Goal: Information Seeking & Learning: Learn about a topic

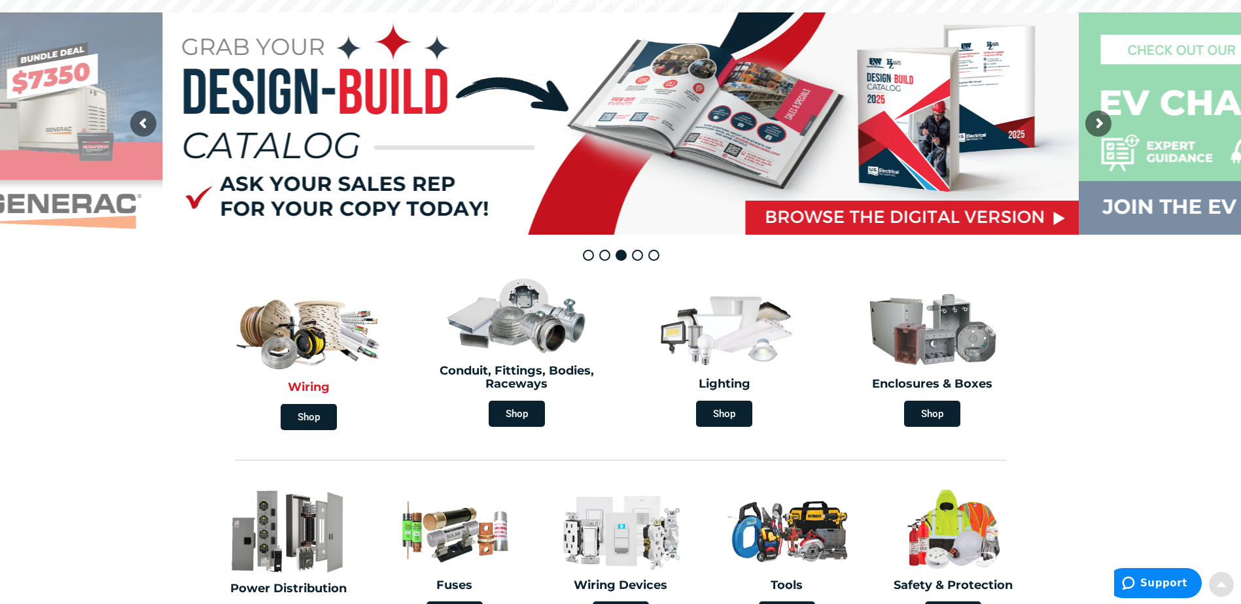
scroll to position [196, 0]
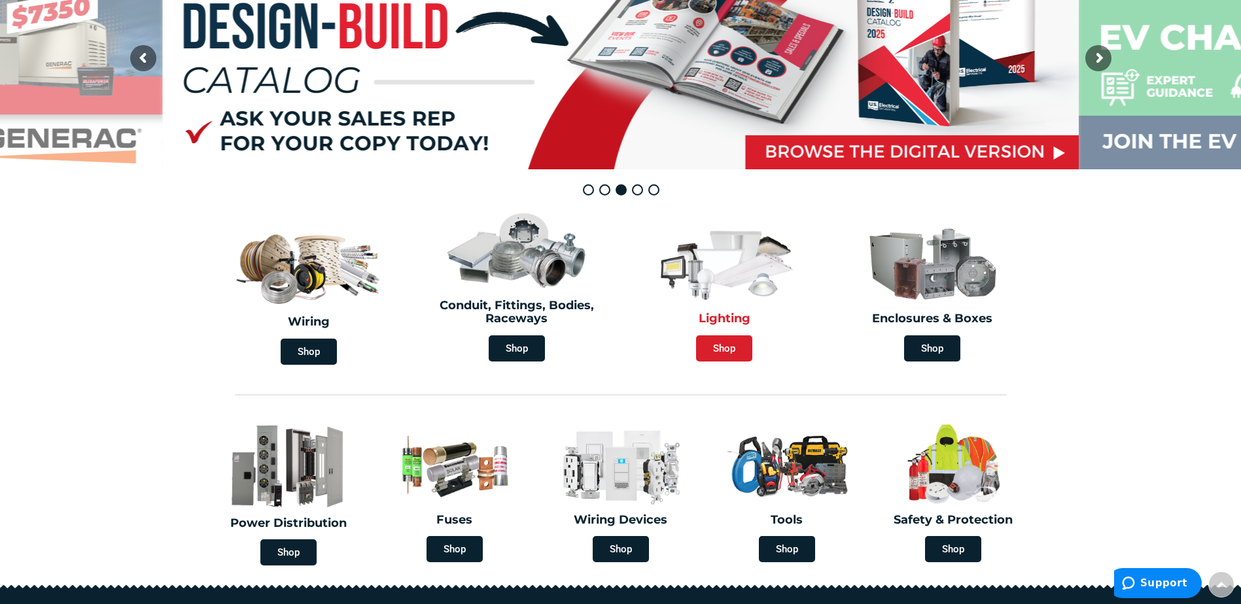
click at [732, 354] on span "Shop" at bounding box center [724, 349] width 56 height 26
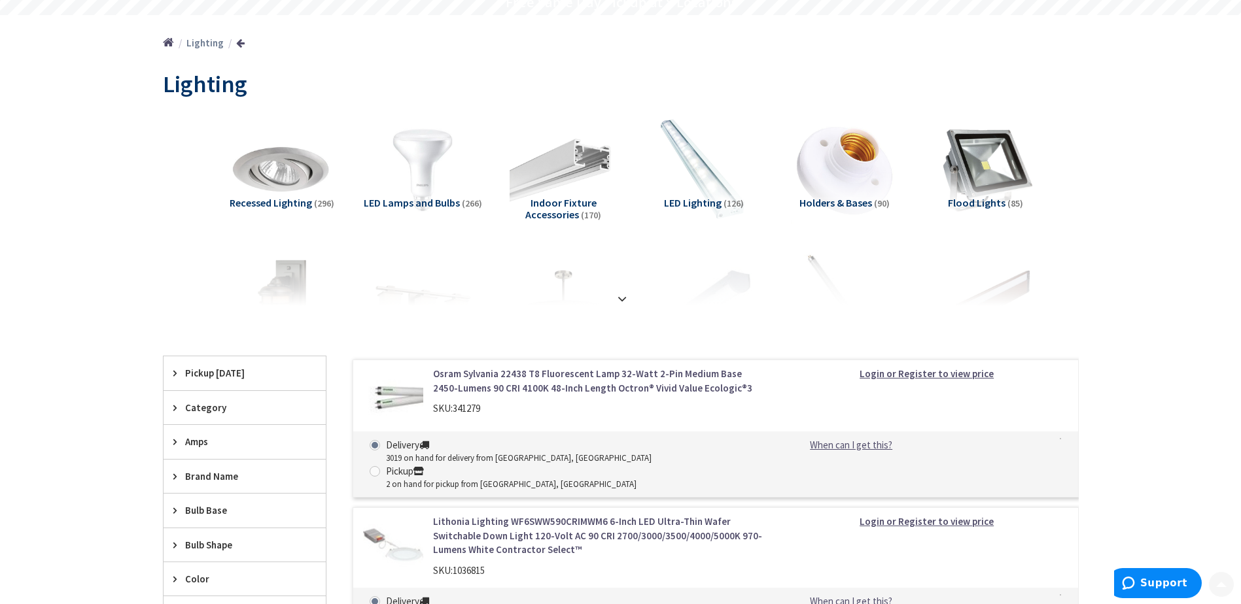
scroll to position [131, 0]
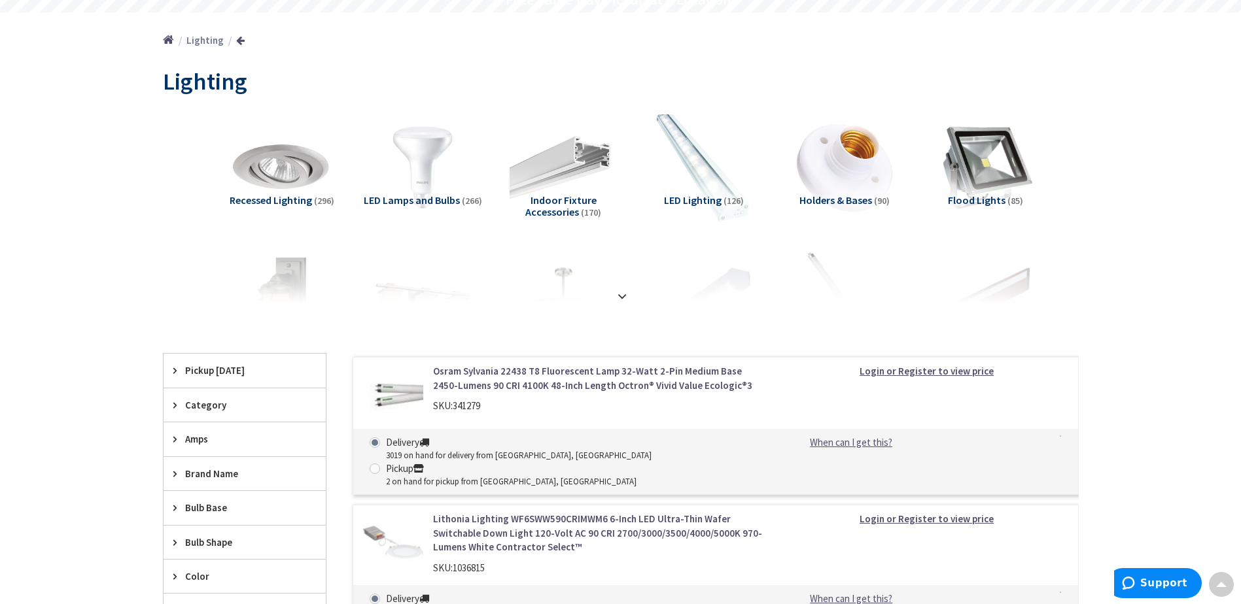
click at [713, 184] on img at bounding box center [703, 167] width 118 height 118
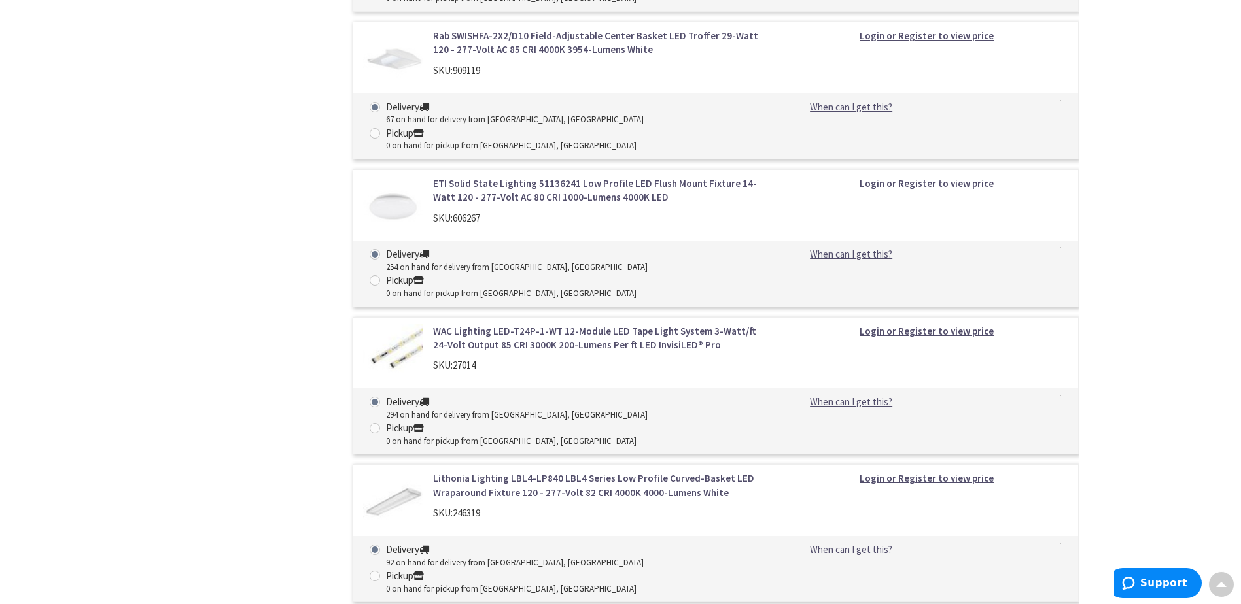
scroll to position [1413, 0]
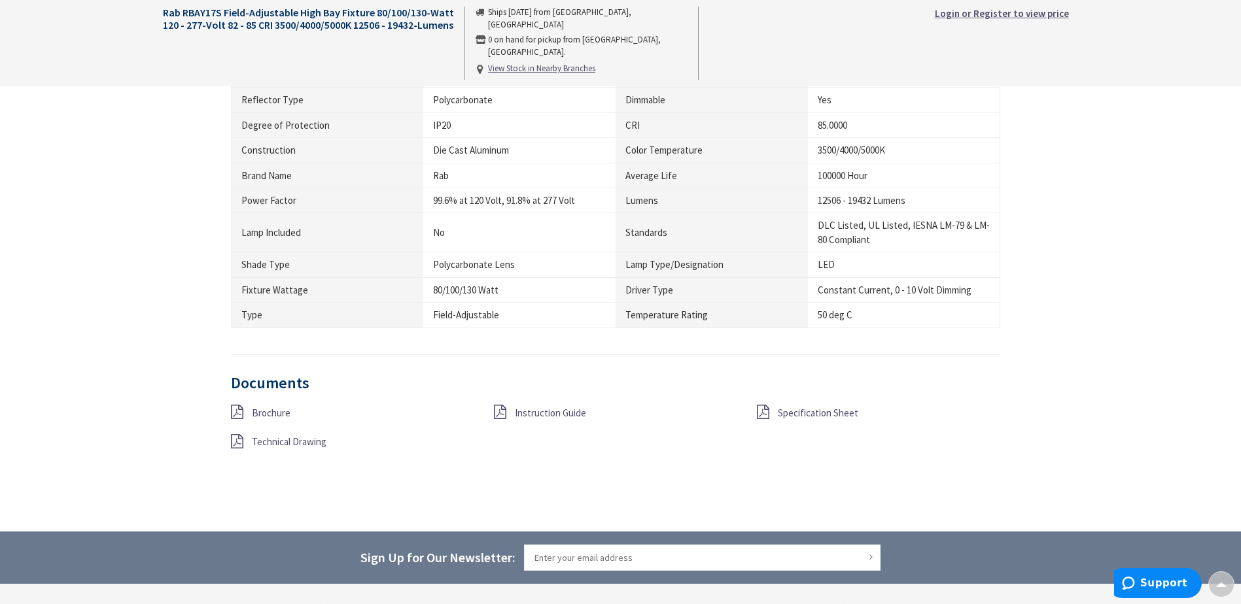
scroll to position [850, 0]
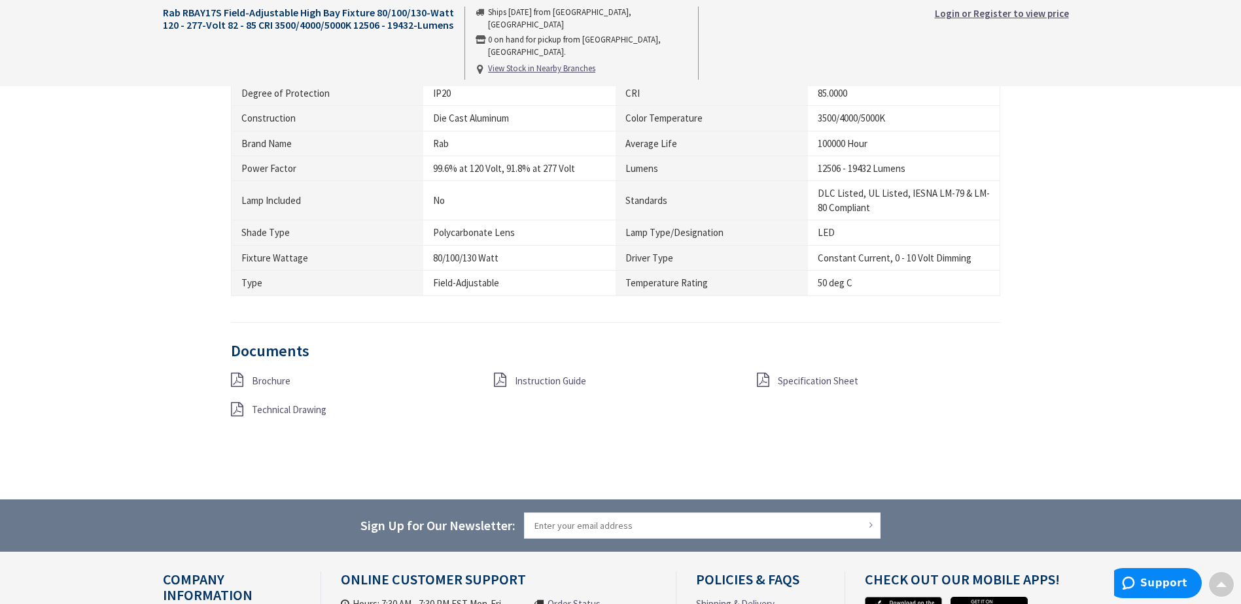
click at [793, 380] on span "Specification Sheet" at bounding box center [818, 381] width 80 height 12
